Goal: Information Seeking & Learning: Learn about a topic

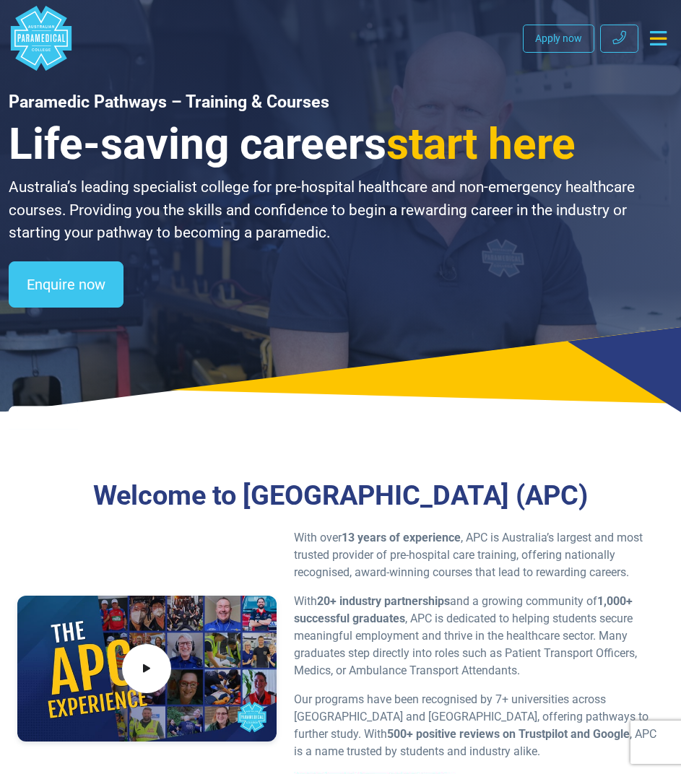
click at [648, 32] on button "Toggle navigation" at bounding box center [658, 38] width 28 height 26
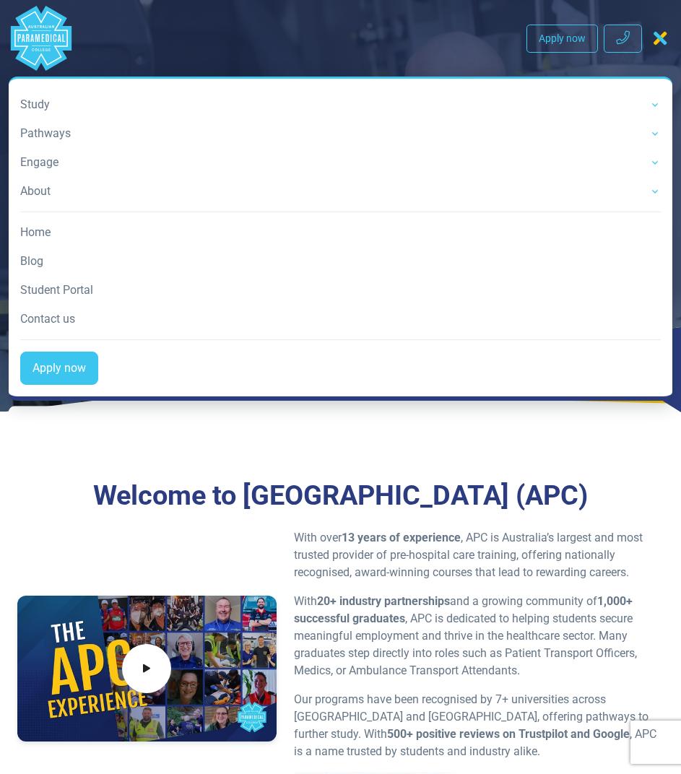
click at [68, 101] on link "Study" at bounding box center [340, 104] width 641 height 29
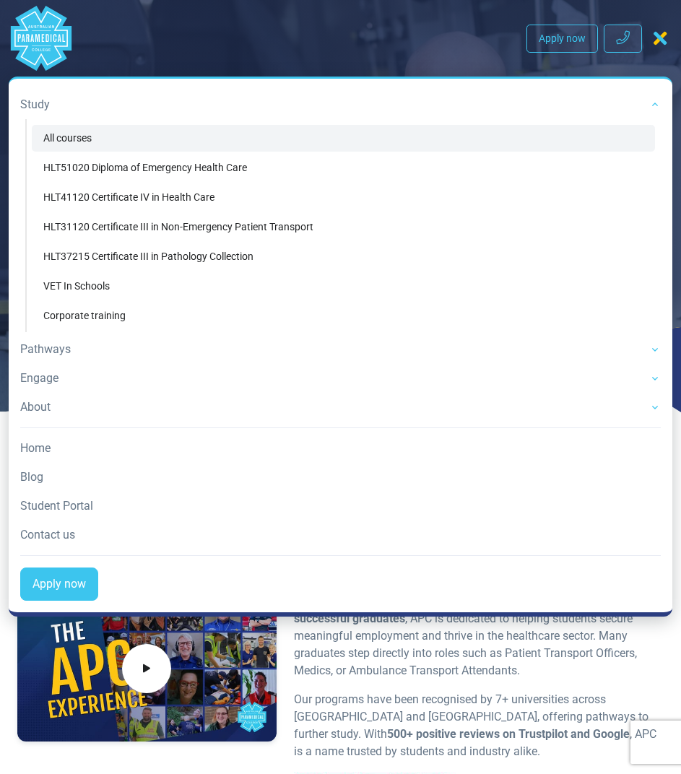
click at [90, 134] on link "All courses" at bounding box center [343, 138] width 623 height 27
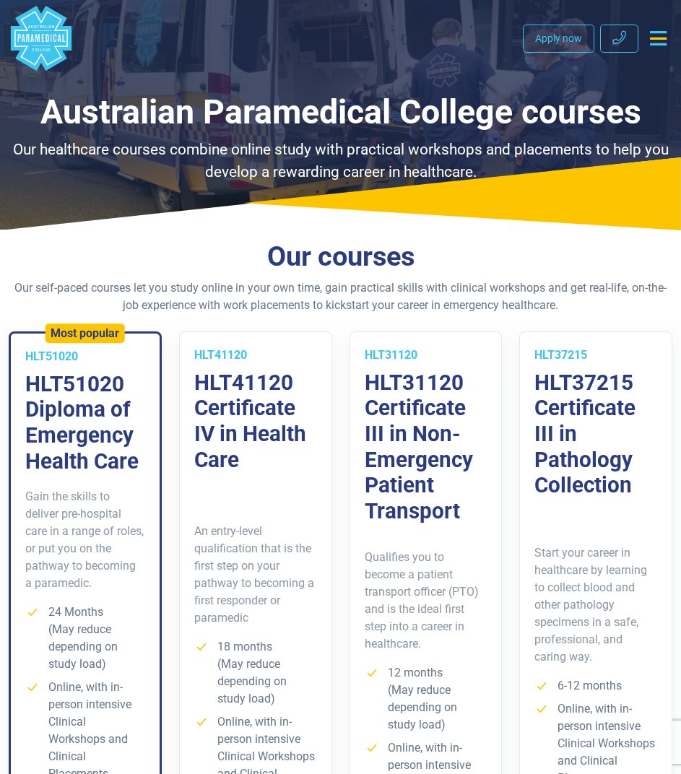
click at [662, 45] on icon "Toggle navigation" at bounding box center [658, 38] width 17 height 14
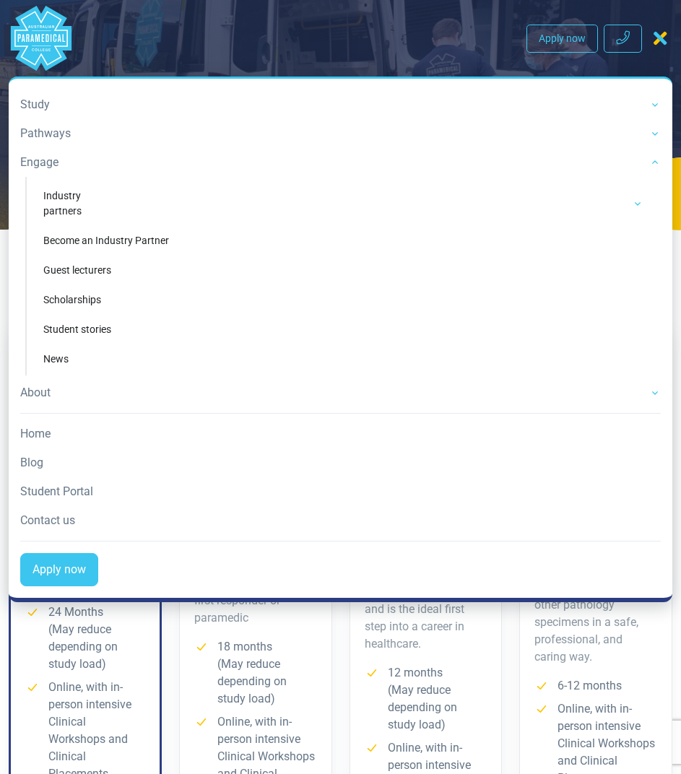
click at [57, 160] on link "Engage" at bounding box center [340, 162] width 641 height 29
click at [155, 51] on nav ".logo-block-c1{fill:#3CC5EE;} .logo-block-c2{fill:#FFF;} .logo-horizontal-c1{fi…" at bounding box center [341, 304] width 664 height 596
